Goal: Information Seeking & Learning: Learn about a topic

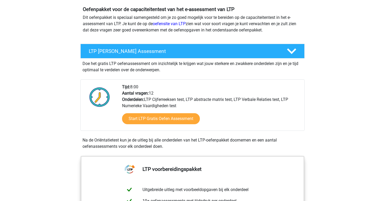
scroll to position [56, 0]
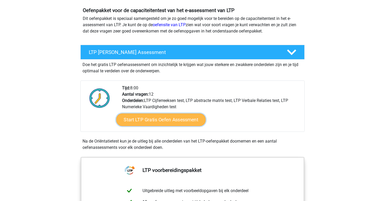
click at [170, 118] on link "Start LTP Gratis Oefen Assessment" at bounding box center [161, 119] width 90 height 13
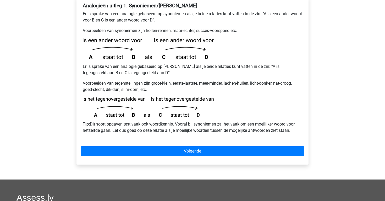
scroll to position [118, 0]
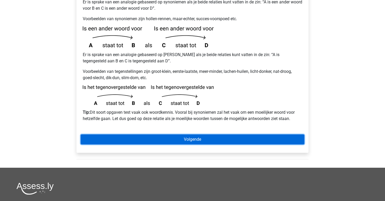
click at [253, 134] on link "Volgende" at bounding box center [193, 139] width 224 height 10
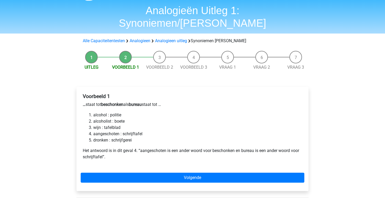
scroll to position [20, 0]
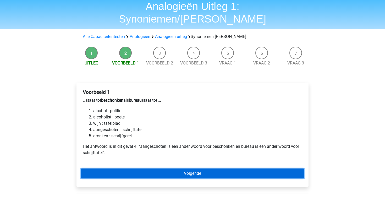
click at [194, 168] on link "Volgende" at bounding box center [193, 173] width 224 height 10
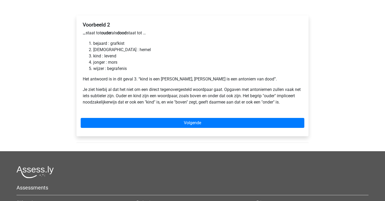
scroll to position [96, 0]
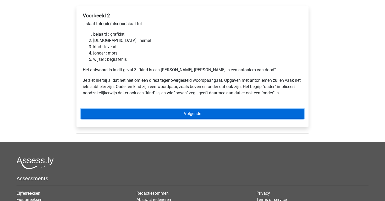
click at [205, 109] on link "Volgende" at bounding box center [193, 114] width 224 height 10
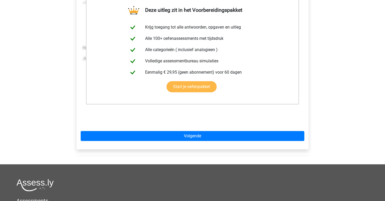
scroll to position [116, 0]
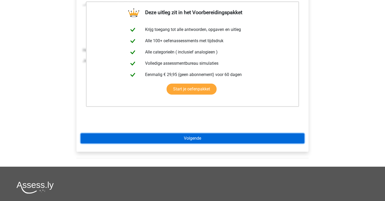
click at [143, 133] on link "Volgende" at bounding box center [193, 138] width 224 height 10
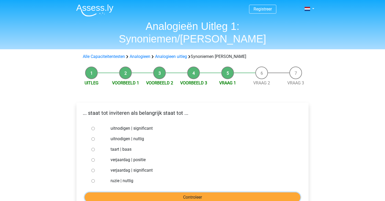
click at [234, 192] on input "Controleer" at bounding box center [193, 197] width 216 height 10
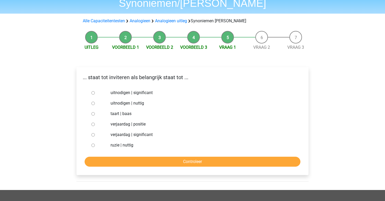
click at [133, 100] on label "uitnodigen | nuttig" at bounding box center [201, 103] width 181 height 6
click at [95, 102] on input "uitnodigen | nuttig" at bounding box center [92, 103] width 3 height 3
radio input "true"
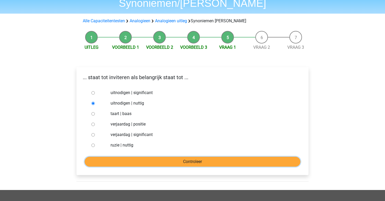
click at [205, 157] on input "Controleer" at bounding box center [193, 162] width 216 height 10
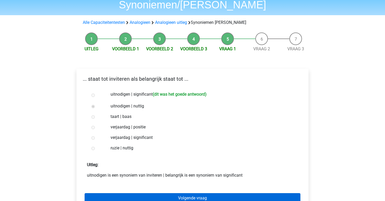
scroll to position [34, 0]
click at [222, 193] on link "Volgende vraag" at bounding box center [193, 198] width 216 height 10
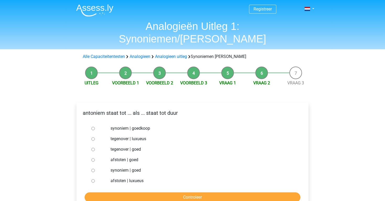
drag, startPoint x: 151, startPoint y: 117, endPoint x: 150, endPoint y: 111, distance: 5.3
click at [151, 125] on label "synoniem | goedkoop" at bounding box center [201, 128] width 181 height 6
click at [95, 127] on input "synoniem | goedkoop" at bounding box center [92, 128] width 3 height 3
radio input "true"
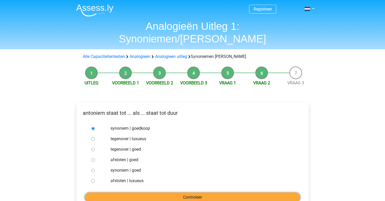
click at [200, 192] on input "Controleer" at bounding box center [193, 197] width 216 height 10
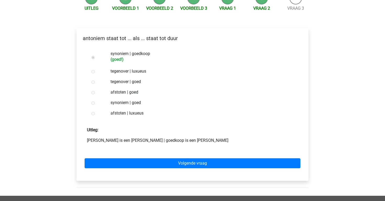
scroll to position [78, 0]
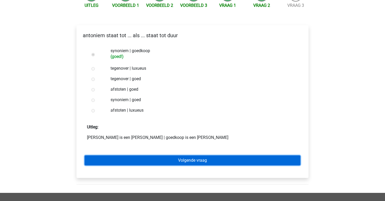
click at [223, 155] on link "Volgende vraag" at bounding box center [193, 160] width 216 height 10
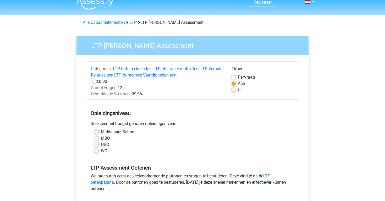
scroll to position [9, 0]
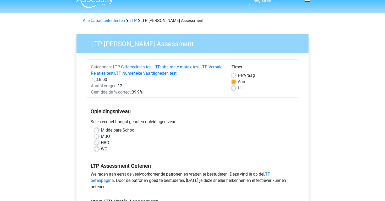
click at [101, 142] on label "HBO" at bounding box center [105, 143] width 8 height 6
click at [96, 142] on input "HBO" at bounding box center [97, 142] width 4 height 5
radio input "true"
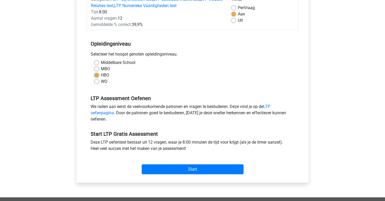
scroll to position [77, 0]
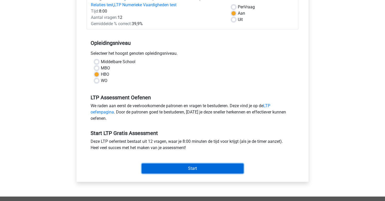
click at [196, 167] on input "Start" at bounding box center [193, 168] width 102 height 10
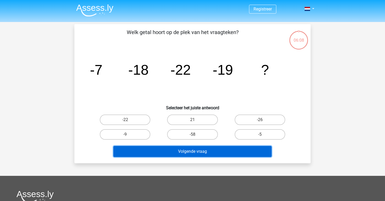
click at [231, 152] on button "Volgende vraag" at bounding box center [192, 151] width 158 height 11
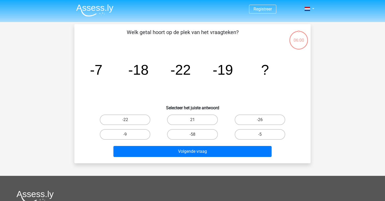
click at [337, 94] on div "Registreer" at bounding box center [192, 157] width 385 height 314
click at [125, 132] on label "-9" at bounding box center [125, 134] width 51 height 10
click at [125, 134] on input "-9" at bounding box center [126, 135] width 3 height 3
radio input "true"
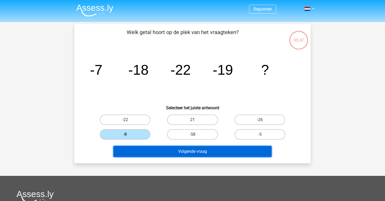
click at [215, 152] on button "Volgende vraag" at bounding box center [192, 151] width 158 height 11
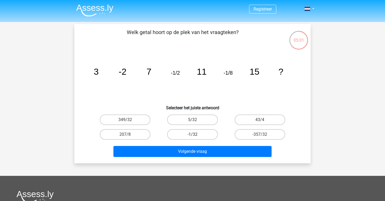
click at [199, 135] on label "-1/32" at bounding box center [192, 134] width 51 height 10
click at [196, 135] on input "-1/32" at bounding box center [194, 135] width 3 height 3
radio input "true"
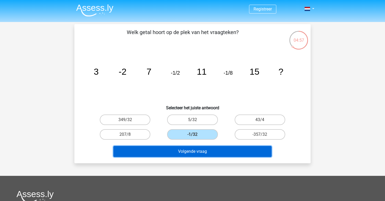
click at [209, 152] on button "Volgende vraag" at bounding box center [192, 151] width 158 height 11
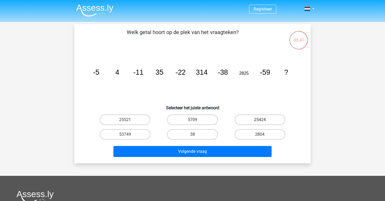
click at [270, 120] on label "25424" at bounding box center [260, 119] width 51 height 10
click at [263, 120] on input "25424" at bounding box center [261, 121] width 3 height 3
radio input "true"
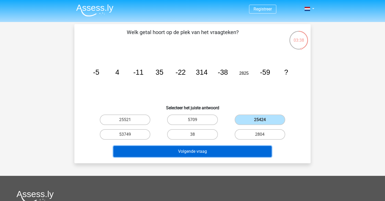
click at [250, 150] on button "Volgende vraag" at bounding box center [192, 151] width 158 height 11
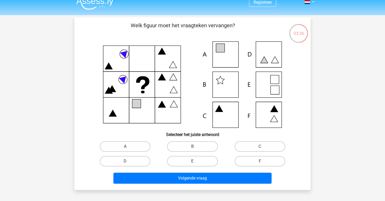
scroll to position [9, 0]
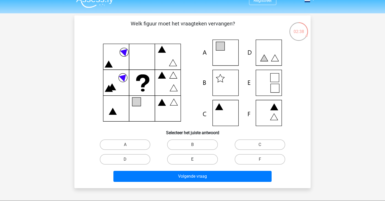
click at [194, 159] on label "E" at bounding box center [192, 159] width 51 height 10
click at [194, 159] on input "E" at bounding box center [194, 160] width 3 height 3
radio input "true"
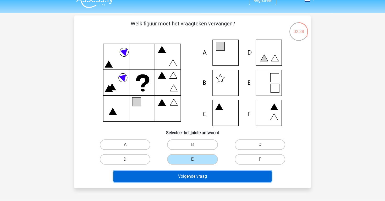
click at [225, 179] on button "Volgende vraag" at bounding box center [192, 176] width 158 height 11
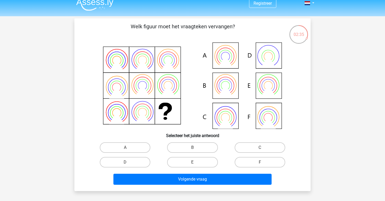
scroll to position [6, 0]
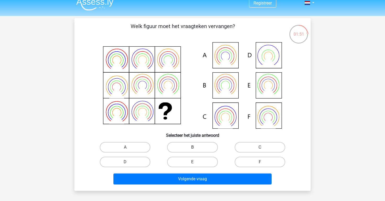
click at [193, 145] on label "B" at bounding box center [192, 147] width 51 height 10
click at [193, 147] on input "B" at bounding box center [194, 148] width 3 height 3
radio input "true"
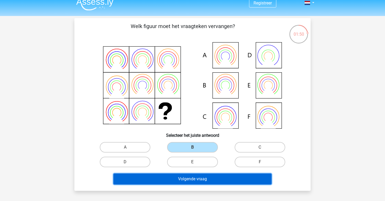
click at [214, 182] on button "Volgende vraag" at bounding box center [192, 178] width 158 height 11
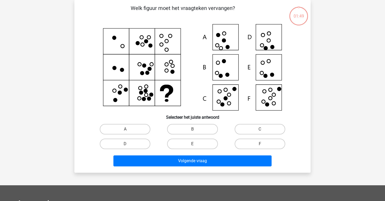
scroll to position [0, 0]
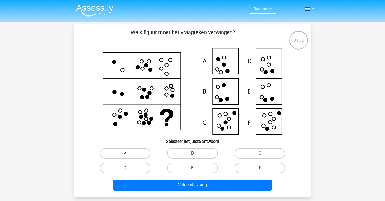
click at [125, 168] on input "D" at bounding box center [126, 169] width 3 height 3
radio input "true"
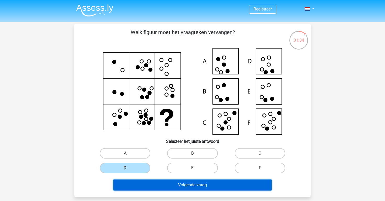
click at [180, 185] on button "Volgende vraag" at bounding box center [192, 184] width 158 height 11
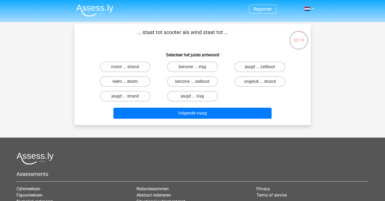
click at [140, 82] on label "helm ... storm" at bounding box center [125, 81] width 51 height 10
click at [129, 82] on input "helm ... storm" at bounding box center [126, 82] width 3 height 3
radio input "true"
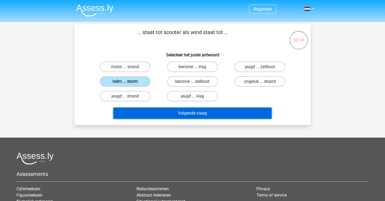
click at [202, 113] on button "Volgende vraag" at bounding box center [192, 113] width 158 height 11
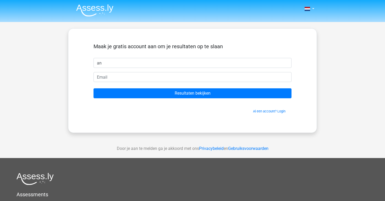
type input "a"
type input "[PERSON_NAME]"
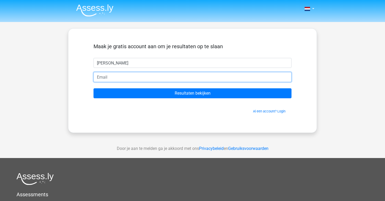
click at [107, 74] on input "email" at bounding box center [193, 77] width 198 height 10
type input "[EMAIL_ADDRESS][PERSON_NAME][DOMAIN_NAME]"
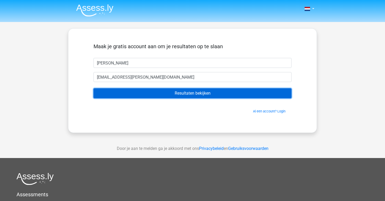
click at [206, 92] on input "Resultaten bekijken" at bounding box center [193, 93] width 198 height 10
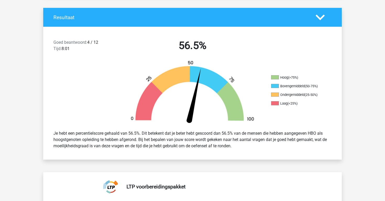
scroll to position [111, 0]
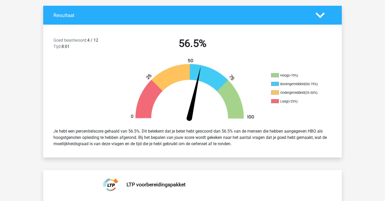
click at [323, 14] on polygon at bounding box center [320, 15] width 9 height 6
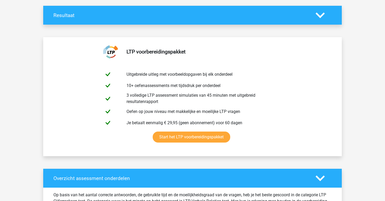
click at [323, 15] on polygon at bounding box center [320, 15] width 9 height 6
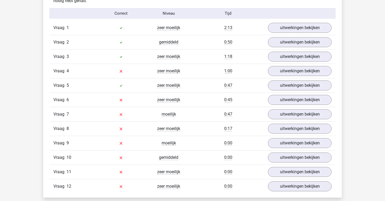
scroll to position [570, 0]
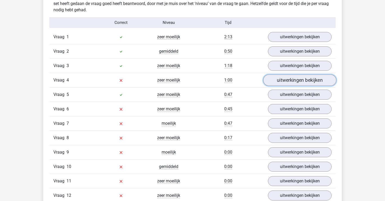
click at [305, 82] on link "uitwerkingen bekijken" at bounding box center [299, 80] width 73 height 12
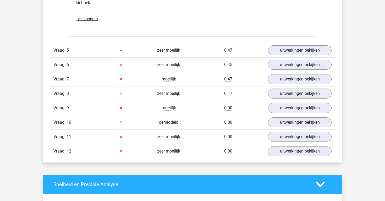
scroll to position [841, 0]
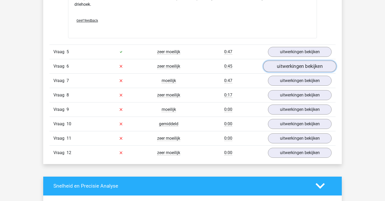
click at [311, 65] on link "uitwerkingen bekijken" at bounding box center [299, 67] width 73 height 12
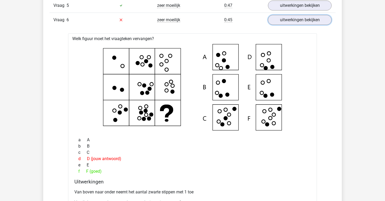
scroll to position [892, 0]
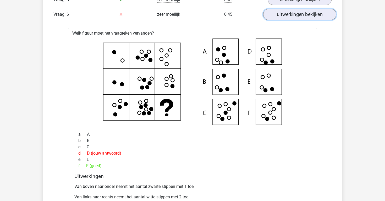
click at [306, 17] on link "uitwerkingen bekijken" at bounding box center [299, 15] width 73 height 12
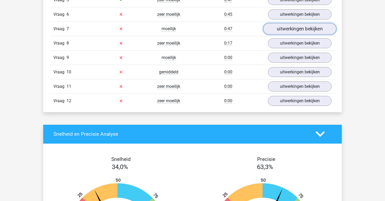
click at [294, 30] on link "uitwerkingen bekijken" at bounding box center [299, 29] width 73 height 12
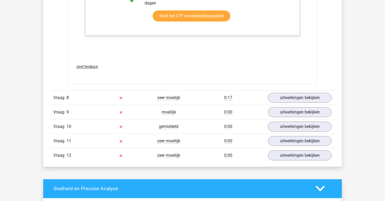
scroll to position [1112, 0]
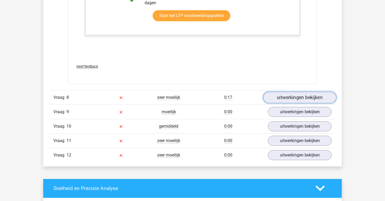
click at [297, 96] on link "uitwerkingen bekijken" at bounding box center [299, 98] width 73 height 12
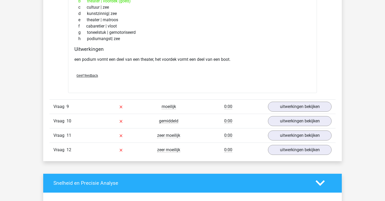
scroll to position [1255, 0]
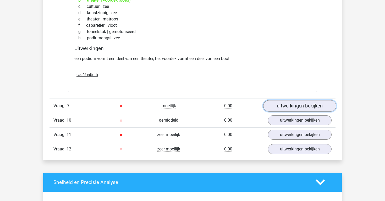
click at [311, 107] on link "uitwerkingen bekijken" at bounding box center [299, 106] width 73 height 12
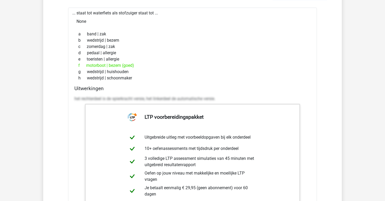
scroll to position [1347, 0]
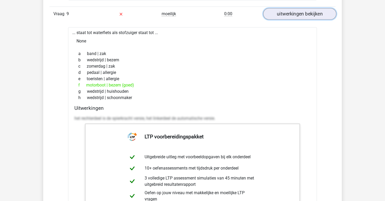
click at [304, 14] on link "uitwerkingen bekijken" at bounding box center [299, 14] width 73 height 12
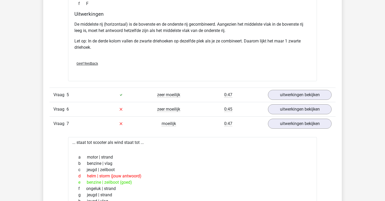
scroll to position [785, 0]
